Goal: Find specific page/section: Find specific page/section

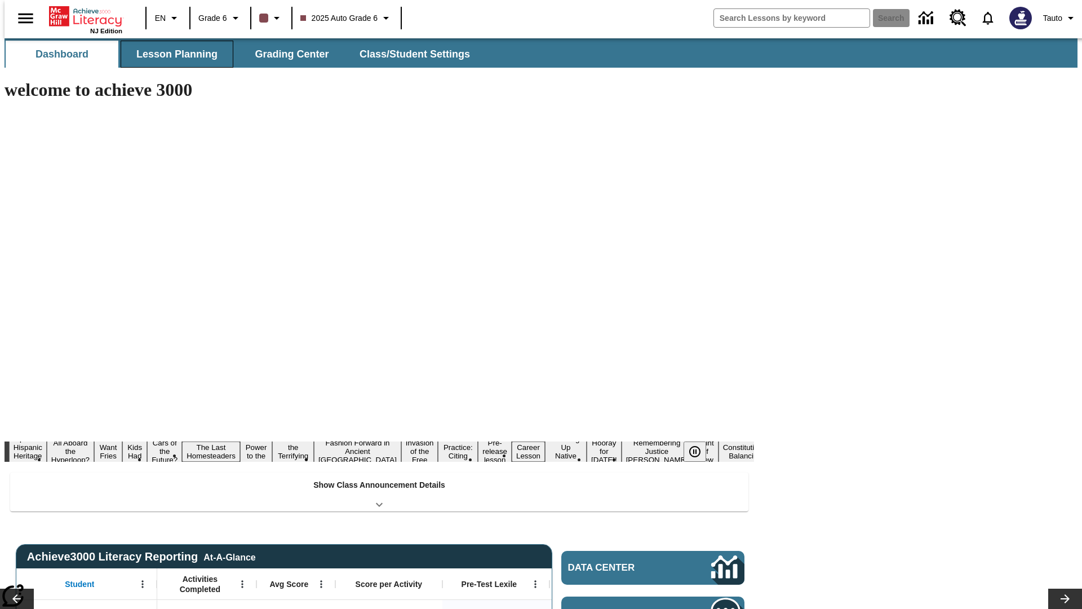
click at [172, 54] on button "Lesson Planning" at bounding box center [177, 54] width 113 height 27
